Goal: Information Seeking & Learning: Learn about a topic

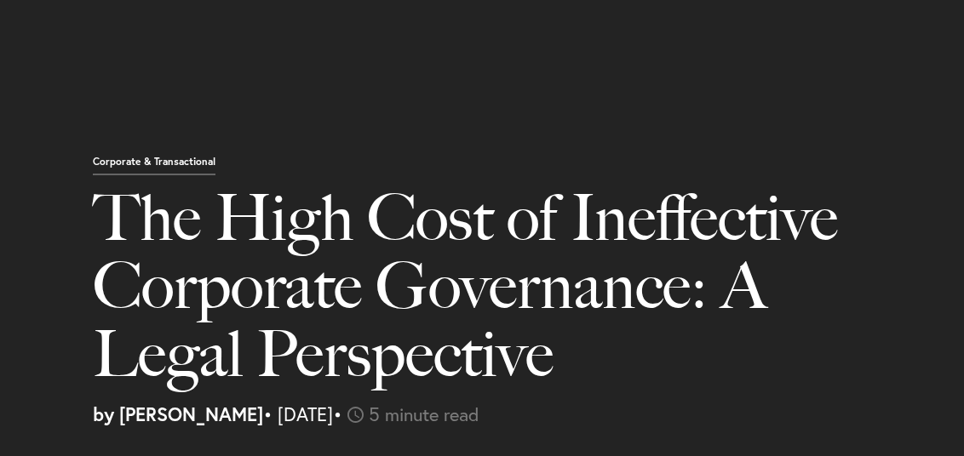
select select "ZA"
select select "Austin"
select select "Business and Civil Litigation"
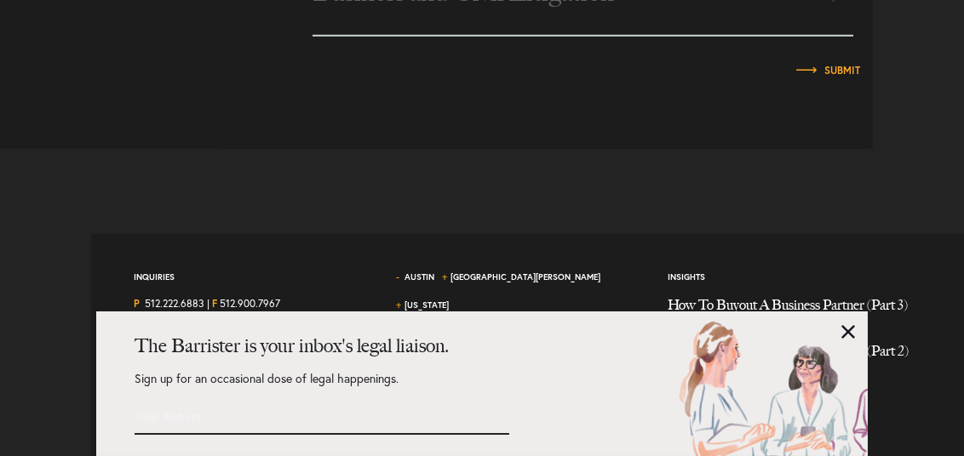
scroll to position [6216, 0]
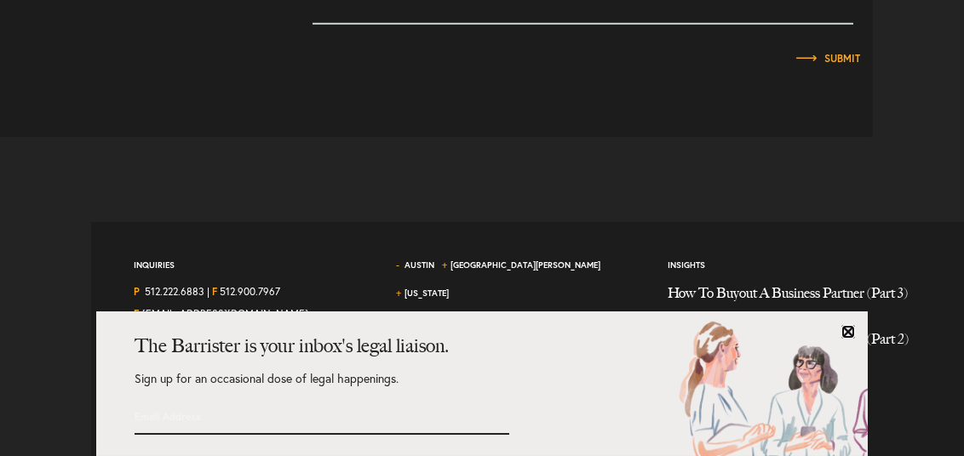
click at [845, 327] on link at bounding box center [848, 332] width 14 height 14
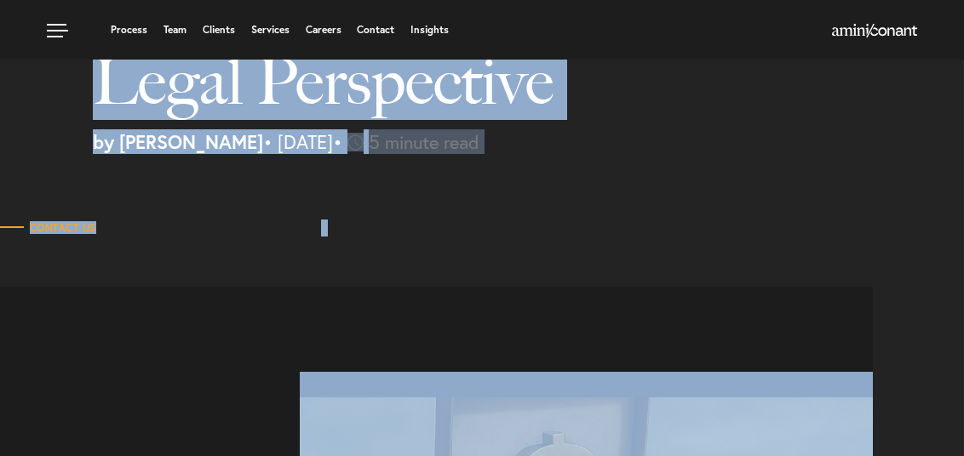
scroll to position [0, 0]
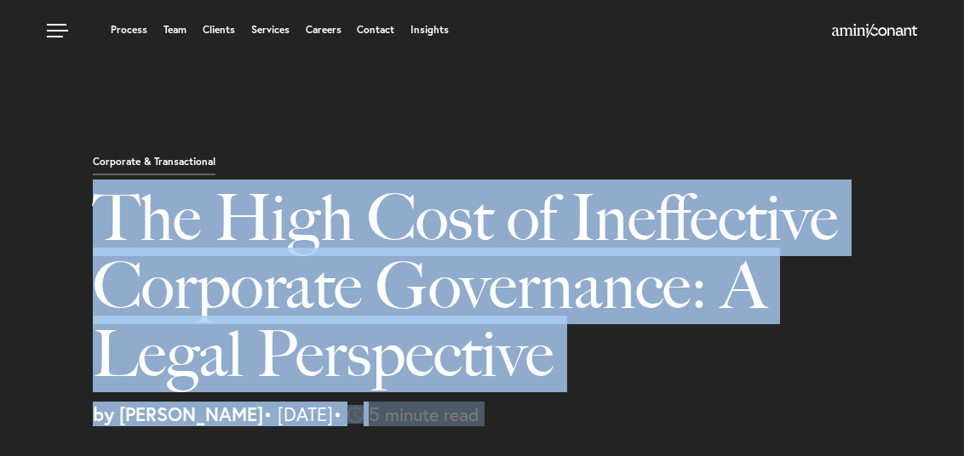
drag, startPoint x: 470, startPoint y: 403, endPoint x: 94, endPoint y: 230, distance: 414.2
drag, startPoint x: 94, startPoint y: 230, endPoint x: 214, endPoint y: 233, distance: 120.1
copy article "The High Cost of Ineffective Corporate Governance: A Legal Perspective by Neema…"
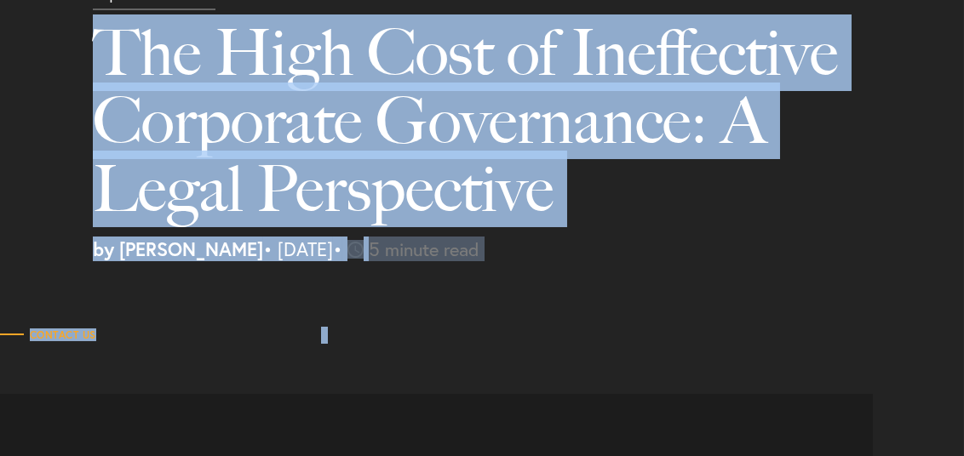
scroll to position [170, 0]
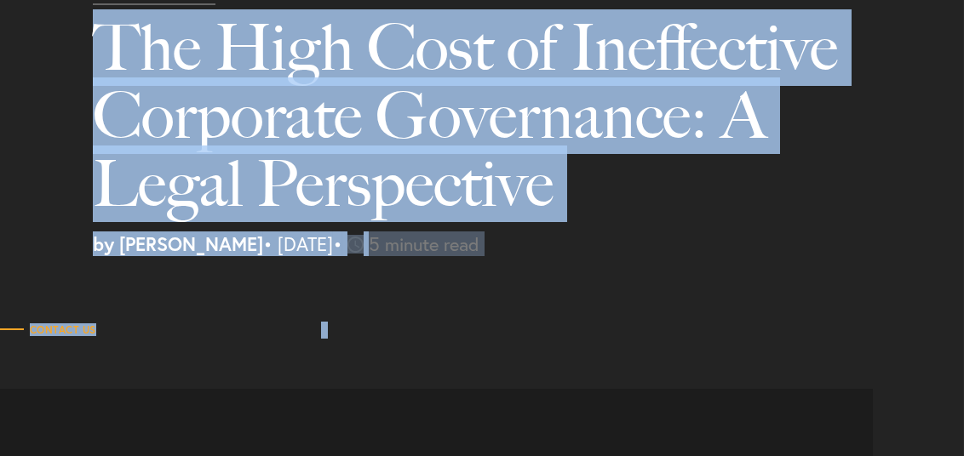
copy article "The High Cost of Ineffective Corporate Governance: A Legal Perspective by Neema…"
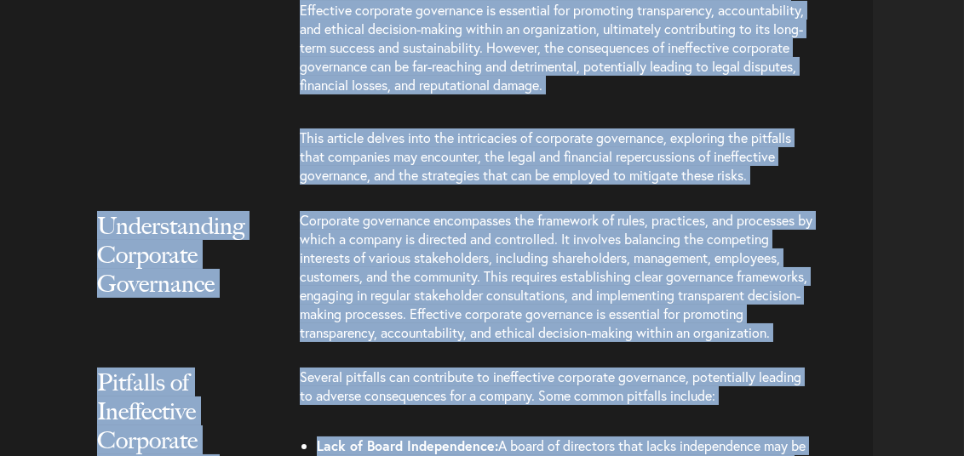
scroll to position [1363, 0]
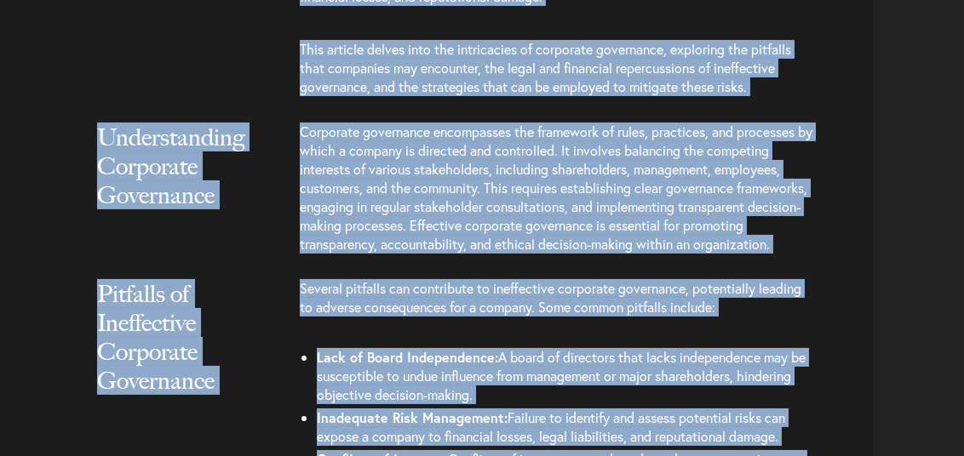
click at [256, 243] on h2 "Understanding Corporate Governance" at bounding box center [182, 183] width 170 height 121
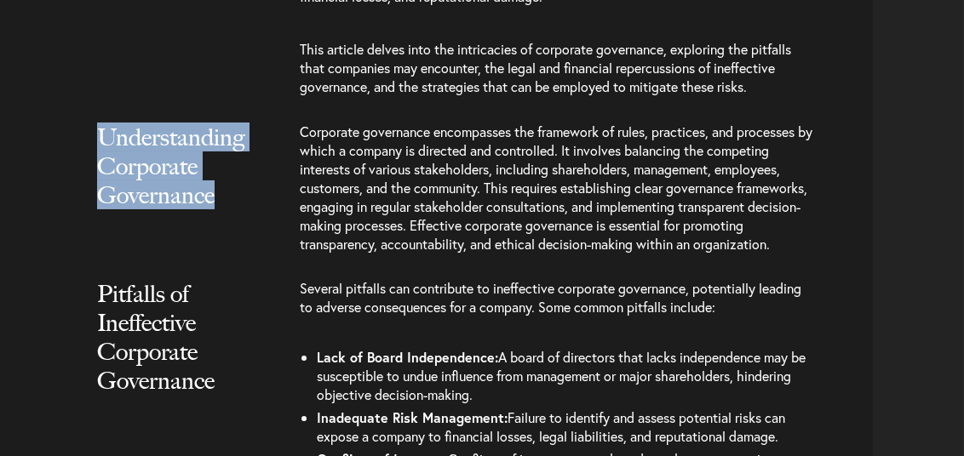
drag, startPoint x: 214, startPoint y: 198, endPoint x: 98, endPoint y: 138, distance: 130.7
click at [98, 138] on h2 "Understanding Corporate Governance" at bounding box center [182, 183] width 170 height 121
drag, startPoint x: 98, startPoint y: 138, endPoint x: 116, endPoint y: 142, distance: 18.4
copy h2 "Understanding Corporate Governance"
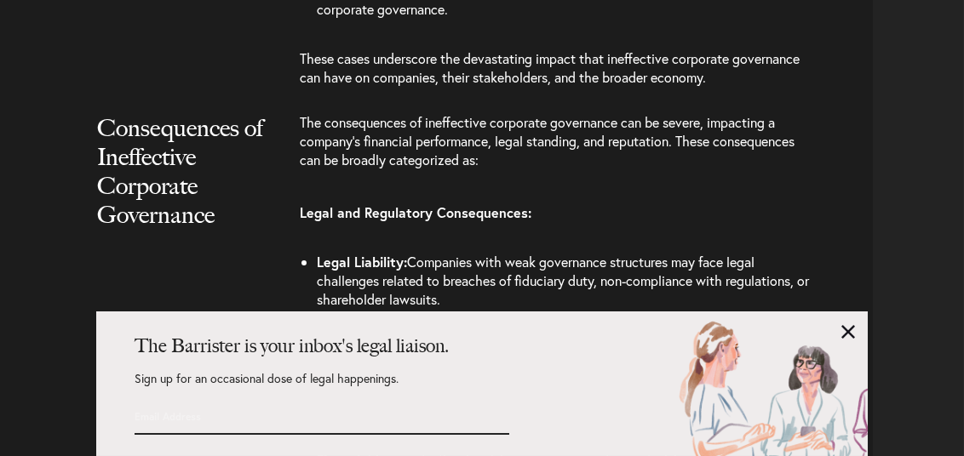
scroll to position [2044, 0]
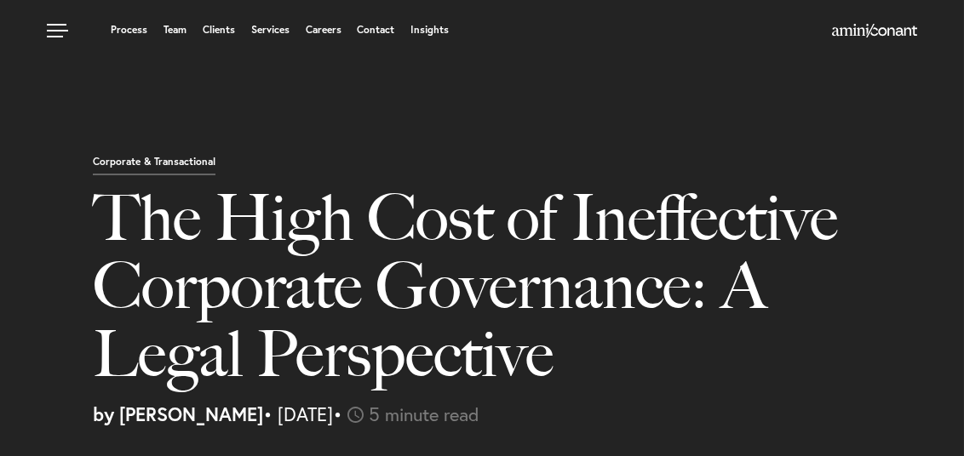
select select "ZA"
select select "Austin"
select select "Business and Civil Litigation"
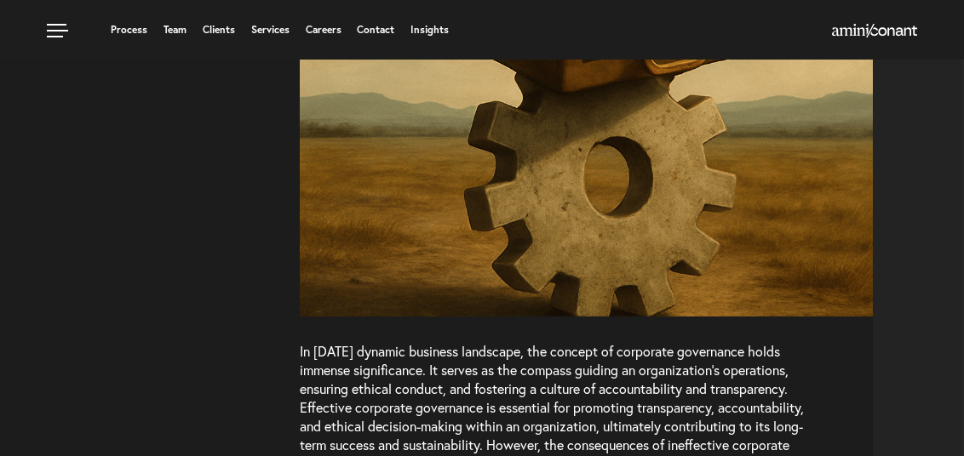
scroll to position [852, 0]
